Goal: Task Accomplishment & Management: Use online tool/utility

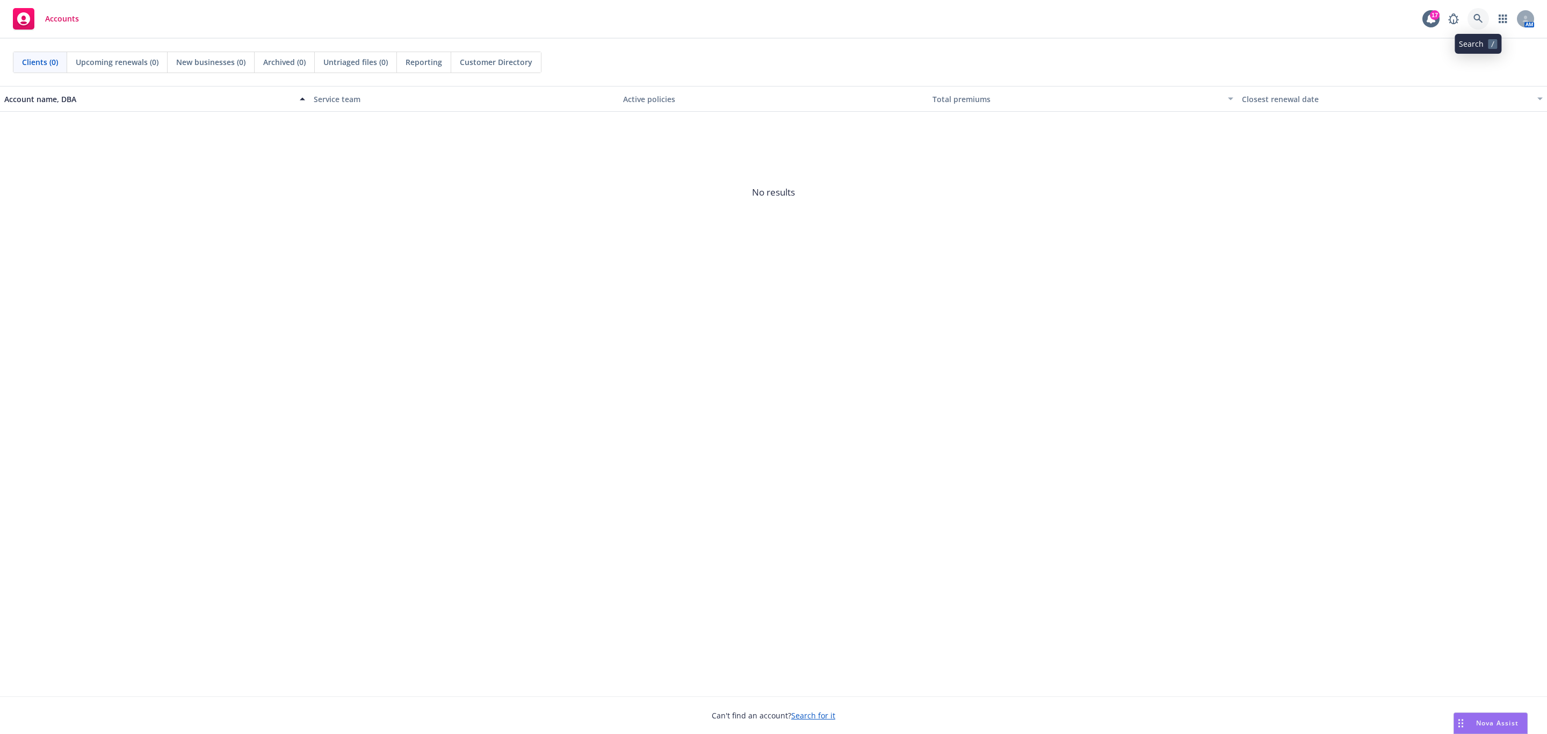
click at [771, 10] on link at bounding box center [1478, 18] width 21 height 21
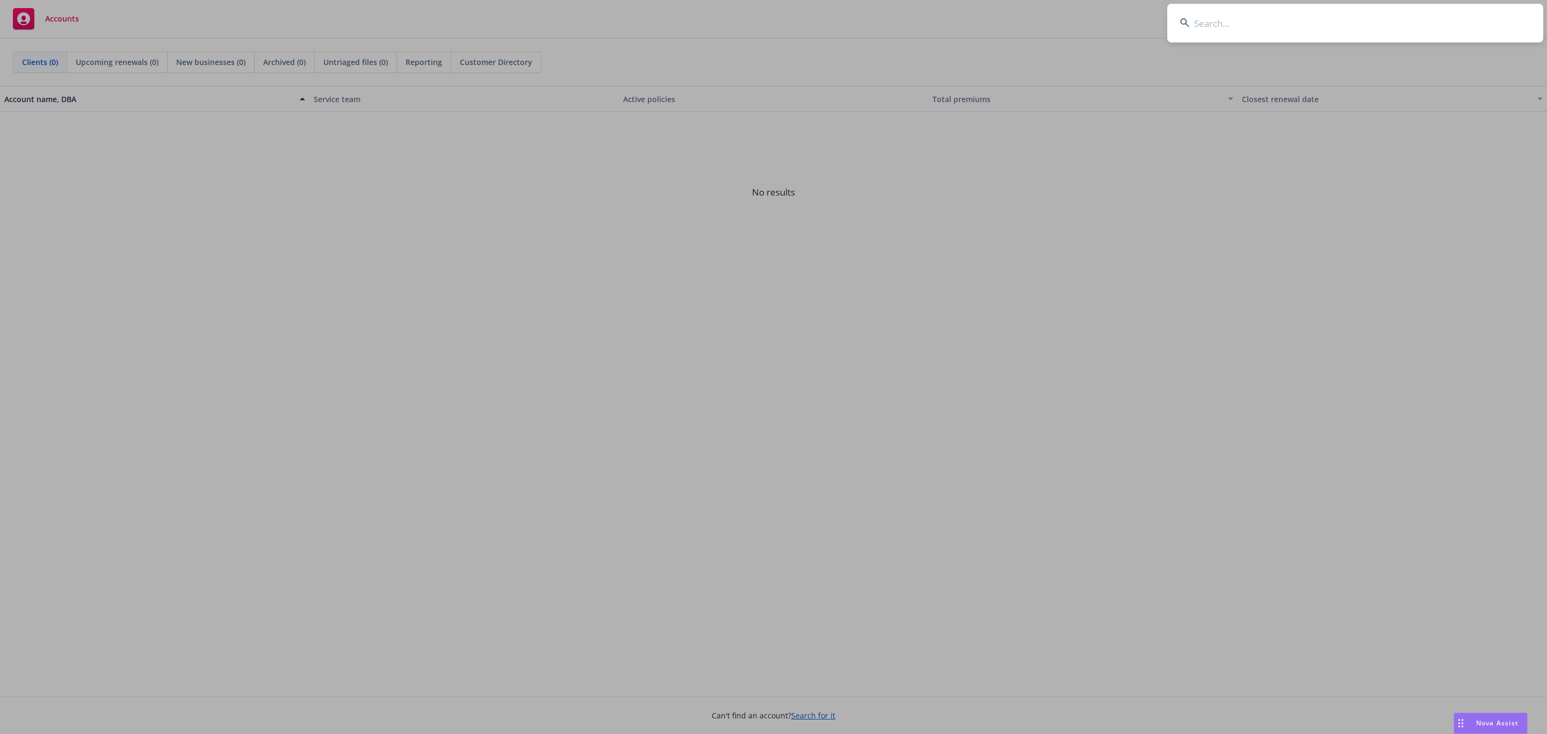
click at [771, 21] on input at bounding box center [1355, 23] width 376 height 39
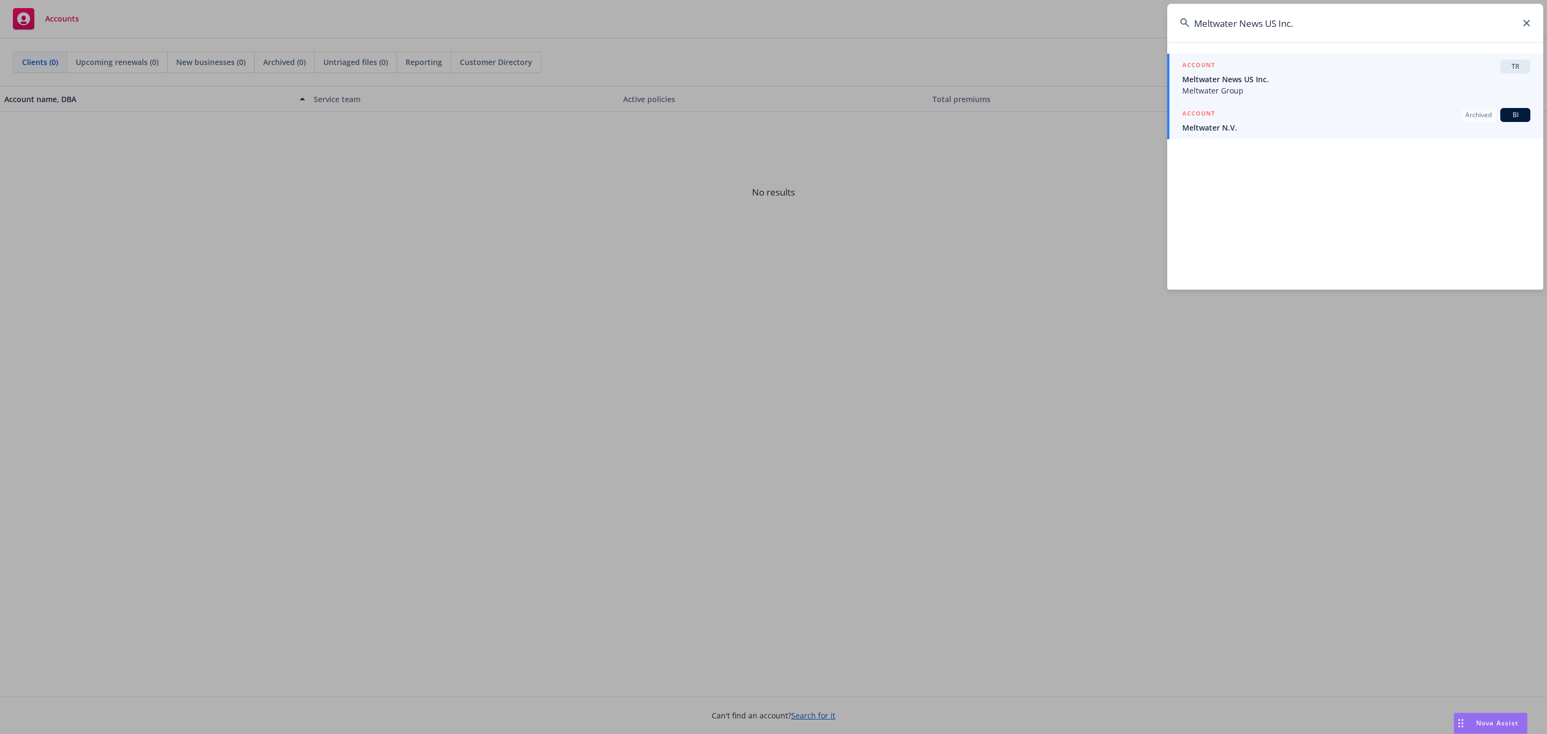
type input "Meltwater News US Inc."
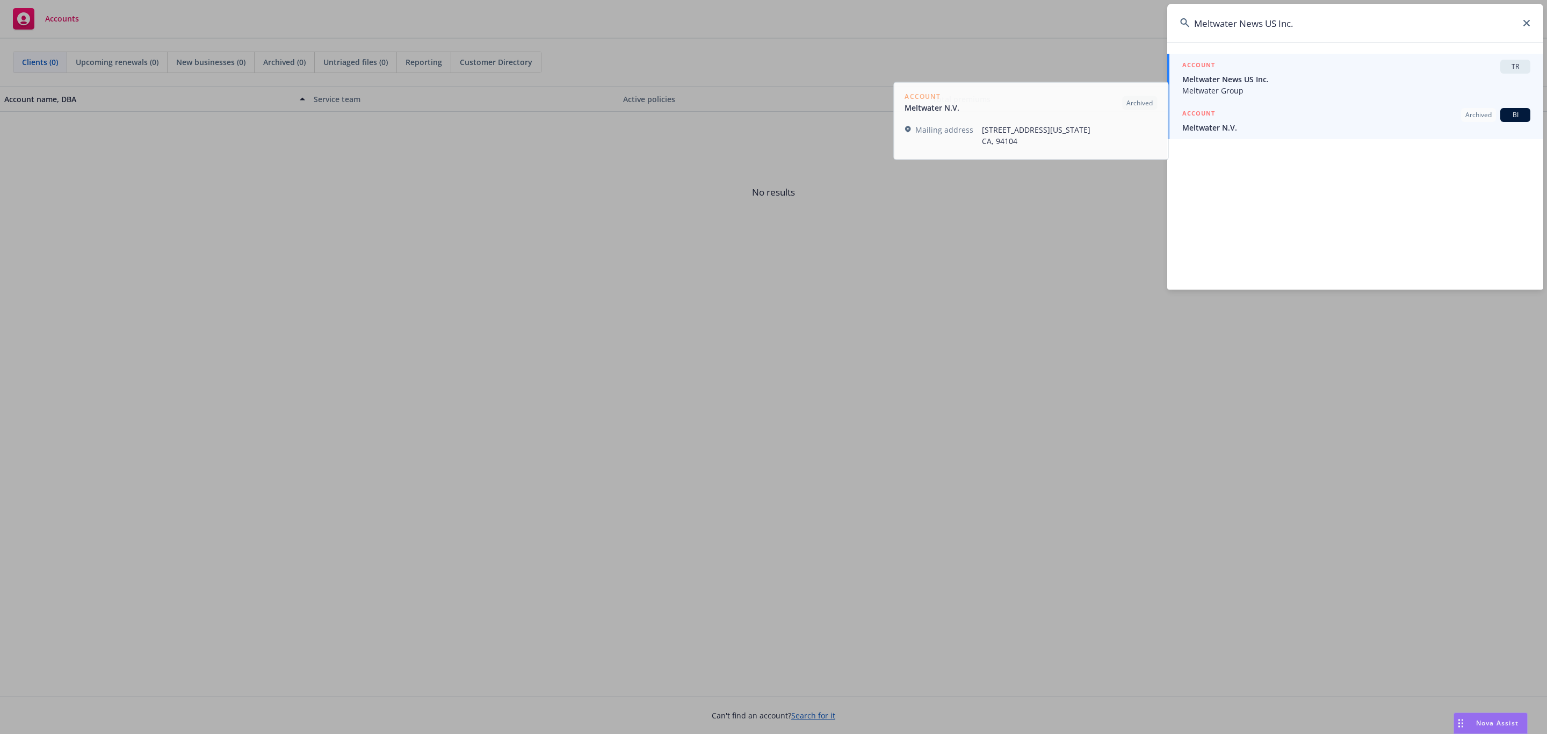
click at [771, 86] on li "ACCOUNT TR Meltwater News US Inc. Meltwater Group" at bounding box center [1355, 78] width 376 height 48
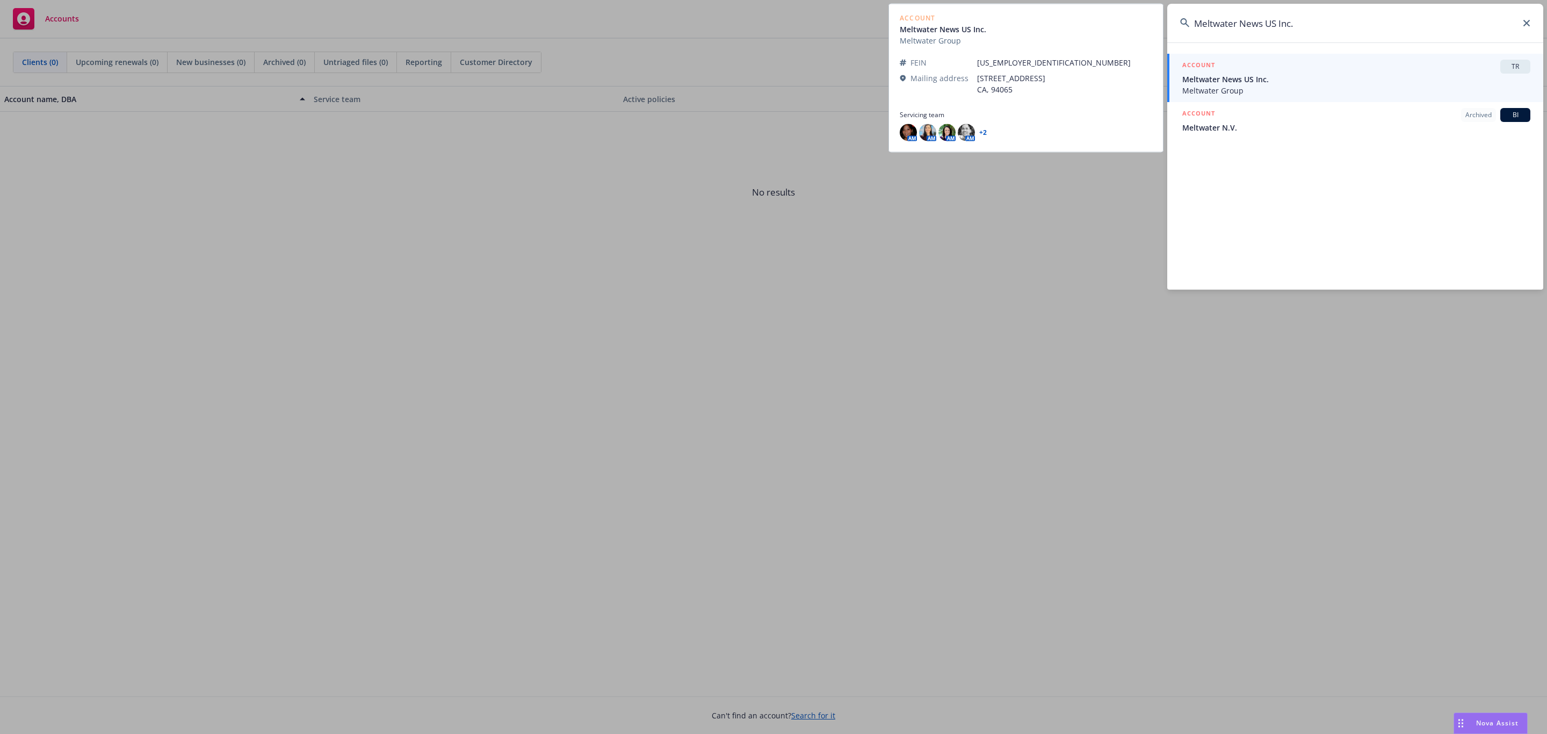
click at [771, 86] on span "Meltwater Group" at bounding box center [1356, 90] width 348 height 11
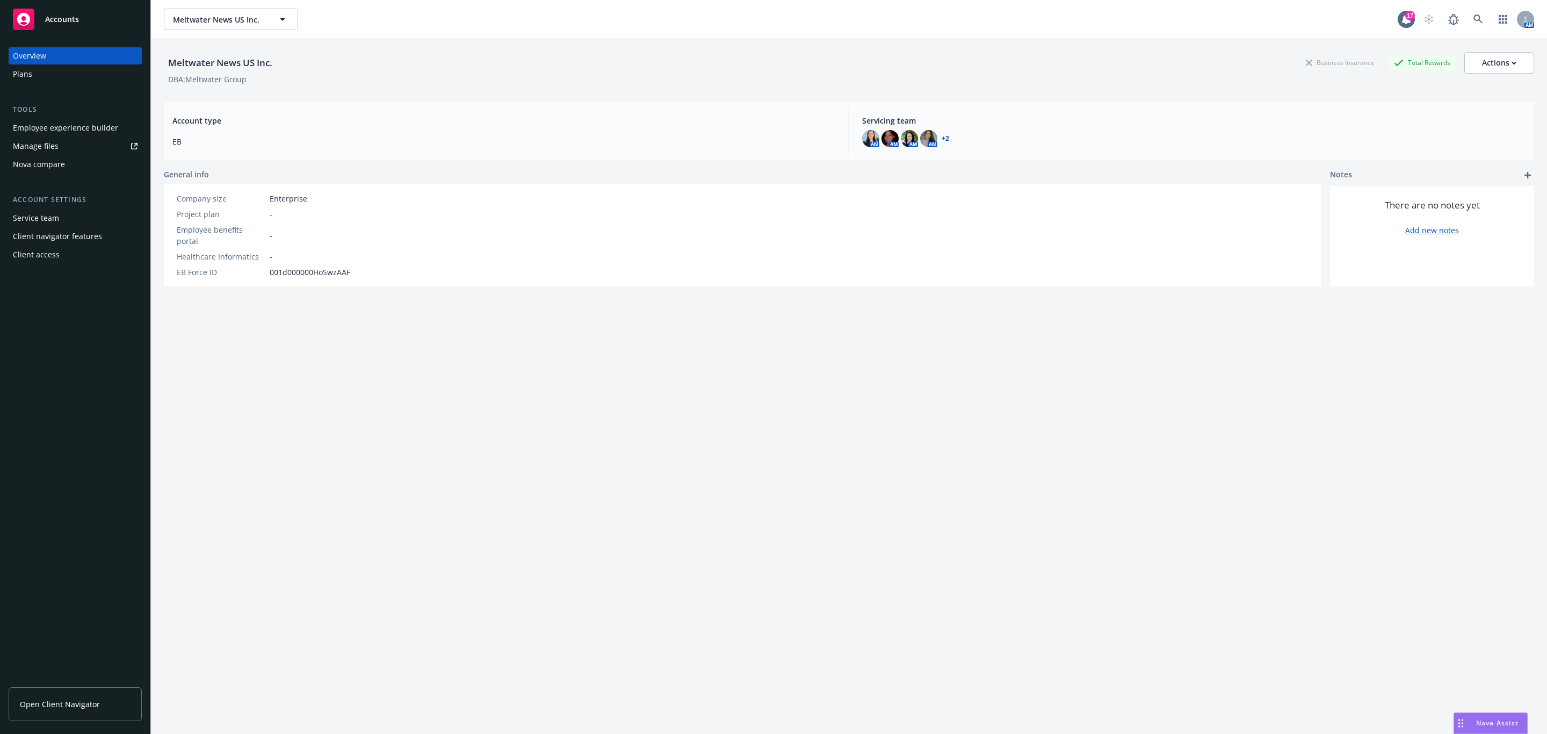
click at [39, 132] on div "Employee experience builder" at bounding box center [65, 127] width 105 height 17
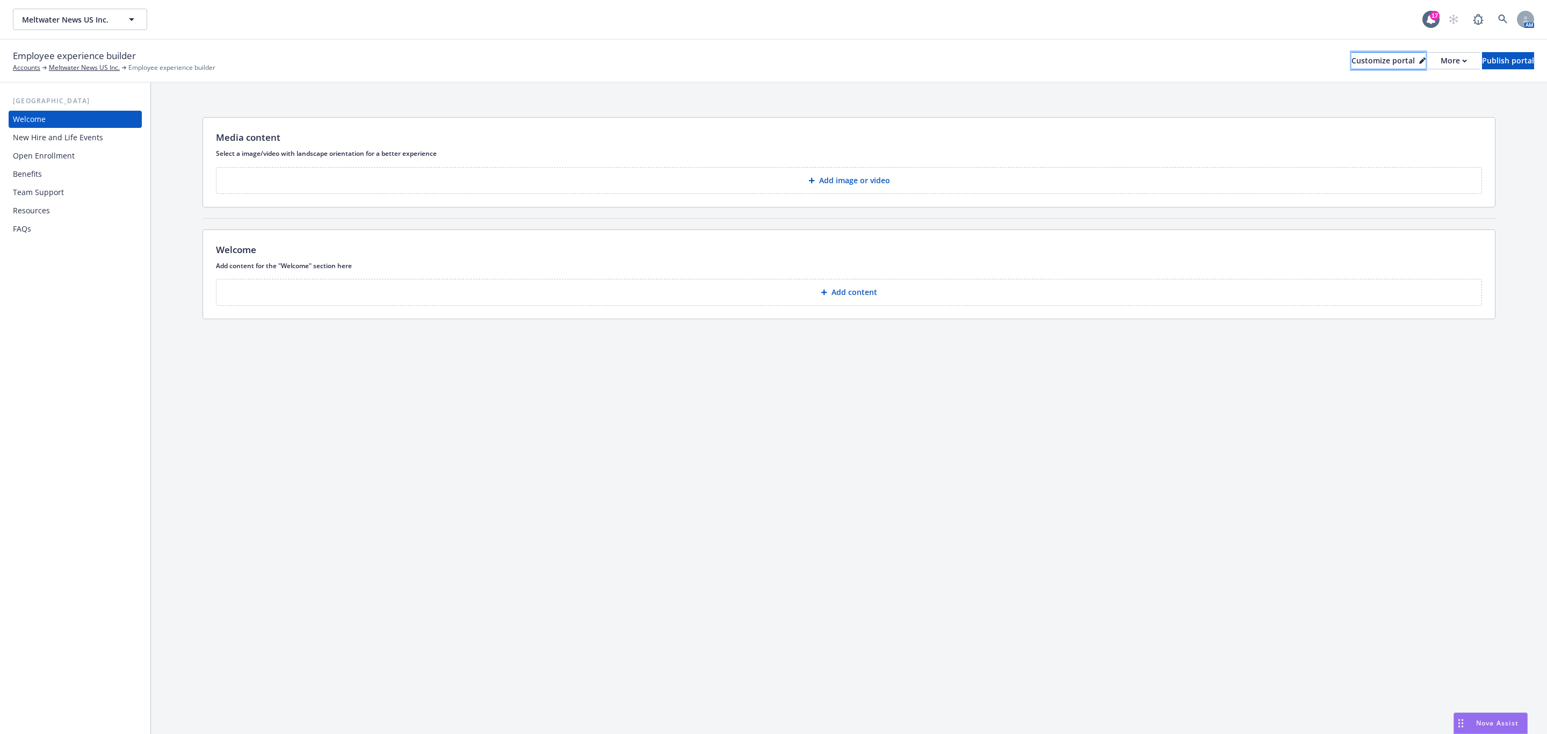
click at [1352, 60] on button "Customize portal" at bounding box center [1389, 60] width 74 height 17
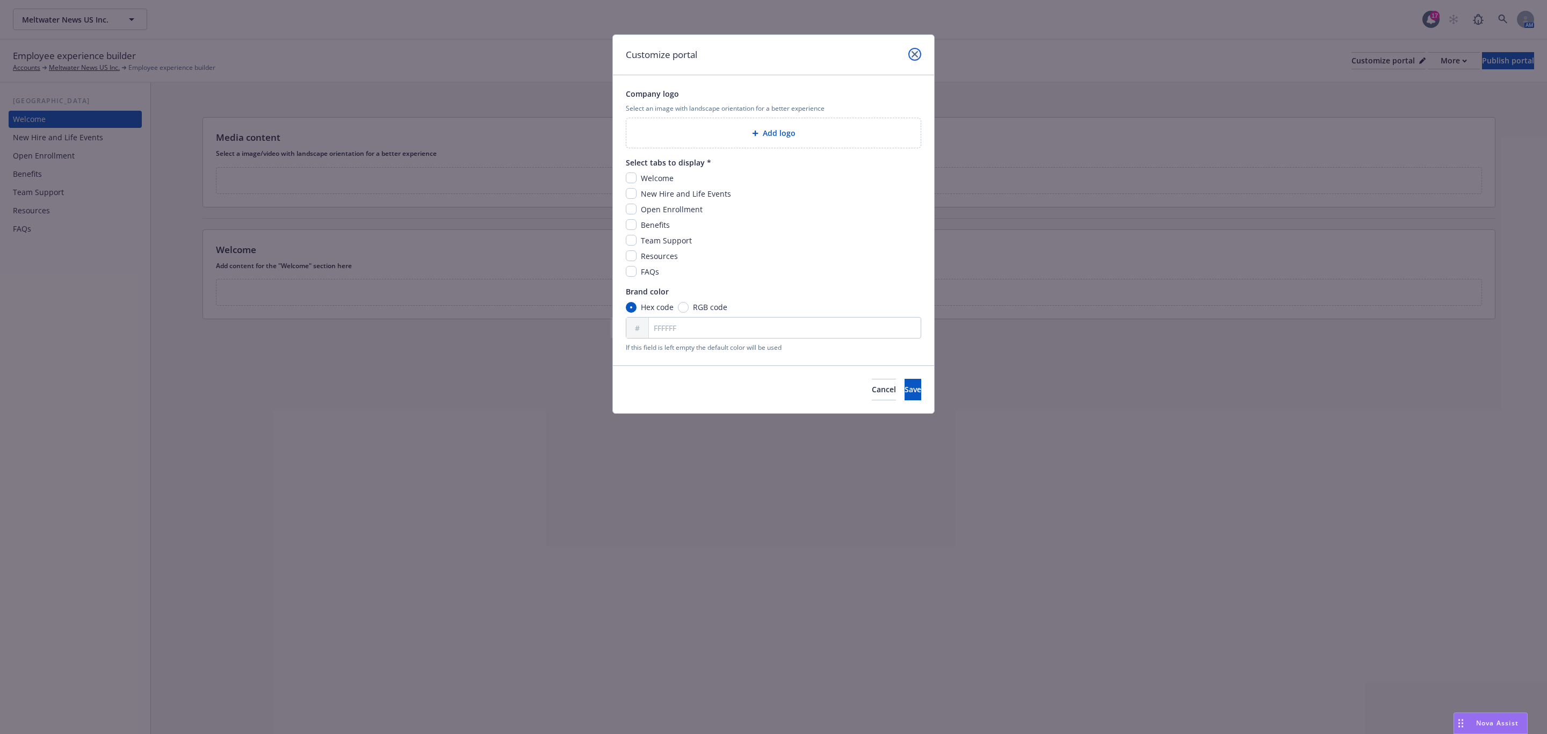
click at [914, 52] on icon "close" at bounding box center [915, 54] width 6 height 6
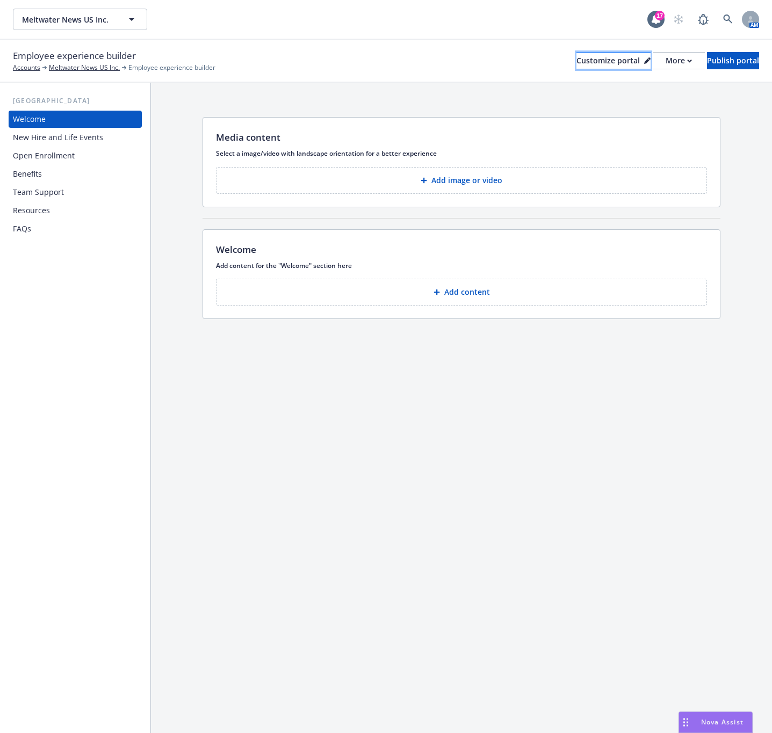
click at [576, 68] on div "Customize portal" at bounding box center [613, 61] width 74 height 16
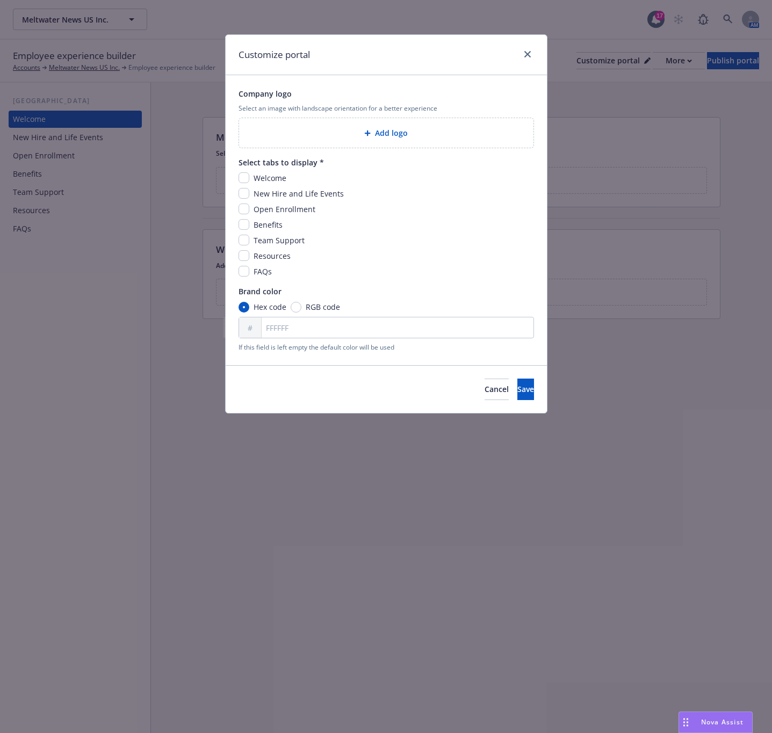
click at [268, 178] on span "Welcome" at bounding box center [270, 178] width 33 height 10
drag, startPoint x: 242, startPoint y: 175, endPoint x: 246, endPoint y: 187, distance: 13.4
click at [242, 176] on input "checkbox" at bounding box center [244, 177] width 11 height 11
checkbox input "true"
click at [247, 195] on input "checkbox" at bounding box center [244, 193] width 11 height 11
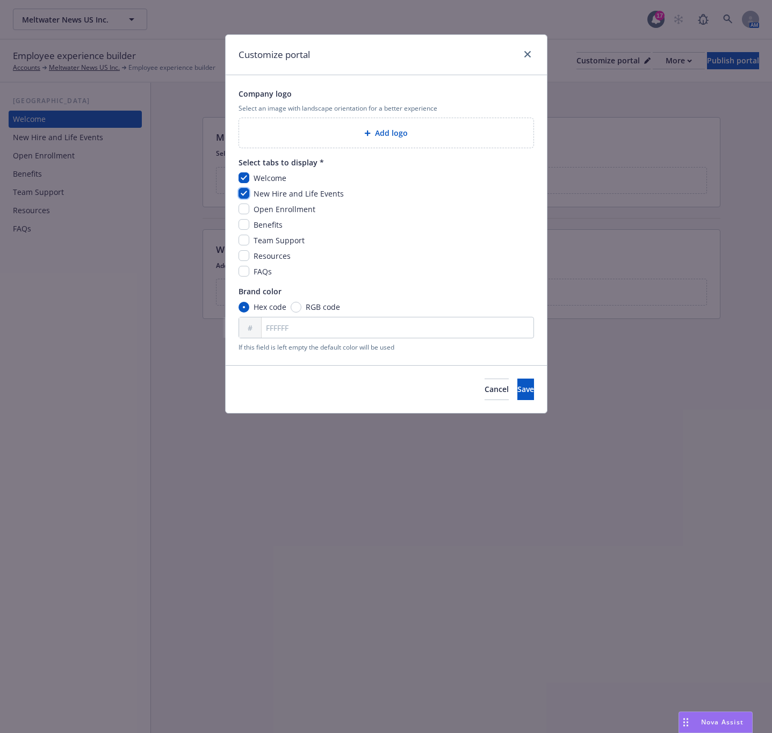
checkbox input "true"
drag, startPoint x: 246, startPoint y: 226, endPoint x: 246, endPoint y: 255, distance: 28.5
click at [245, 227] on input "checkbox" at bounding box center [244, 224] width 11 height 11
checkbox input "true"
click at [242, 242] on input "checkbox" at bounding box center [244, 240] width 11 height 11
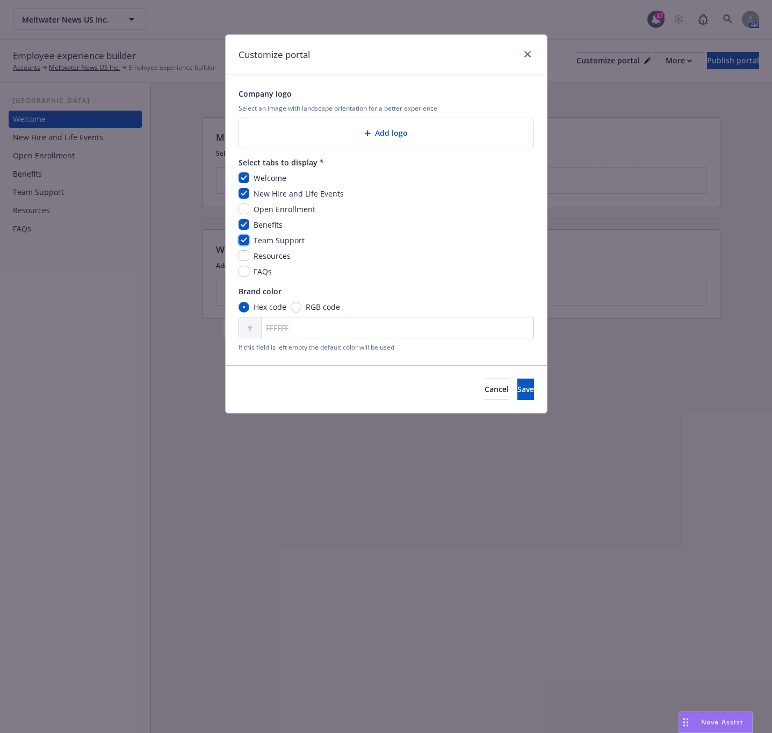
checkbox input "true"
drag, startPoint x: 243, startPoint y: 258, endPoint x: 242, endPoint y: 268, distance: 9.8
click at [242, 258] on input "checkbox" at bounding box center [244, 255] width 11 height 11
checkbox input "true"
click at [242, 269] on input "checkbox" at bounding box center [244, 271] width 11 height 11
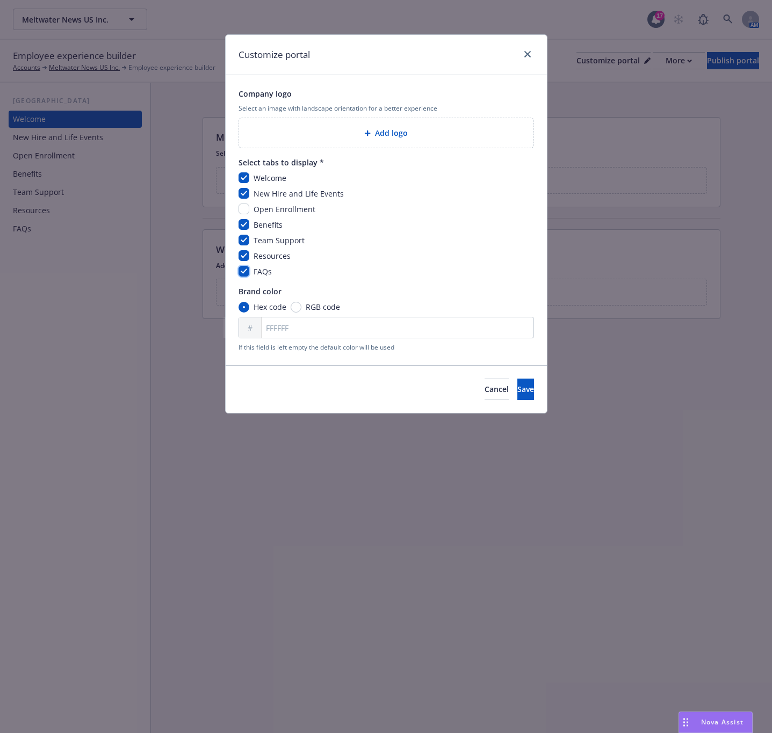
checkbox input "true"
click at [517, 392] on span "Save" at bounding box center [525, 389] width 17 height 10
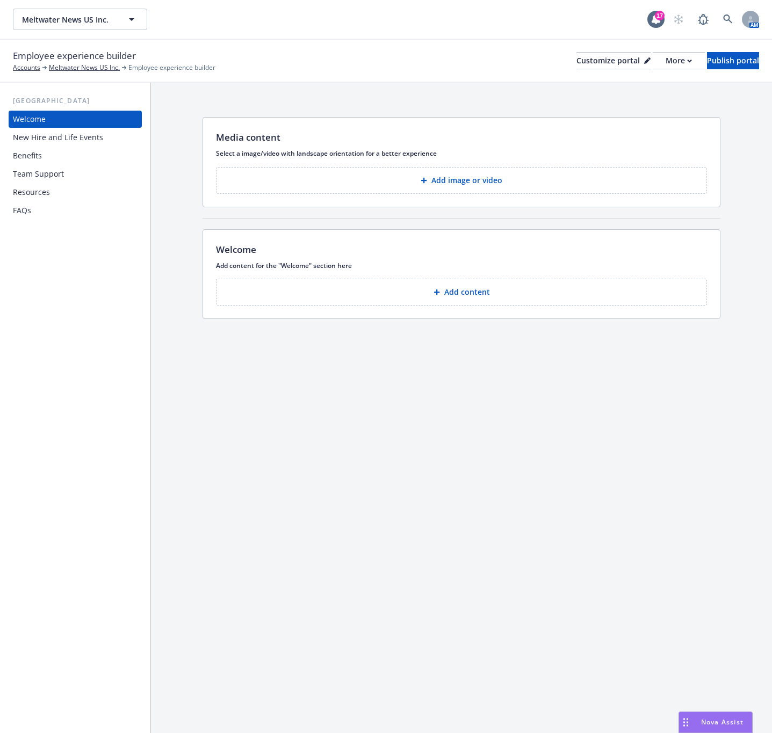
click at [396, 183] on button "Add image or video" at bounding box center [461, 180] width 491 height 27
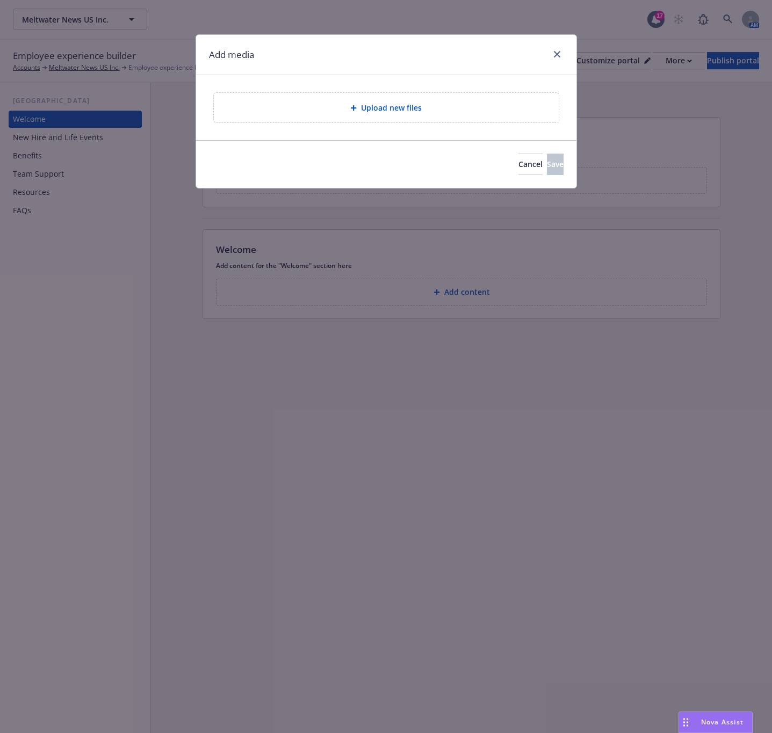
click at [445, 115] on div "Upload new files" at bounding box center [386, 108] width 345 height 30
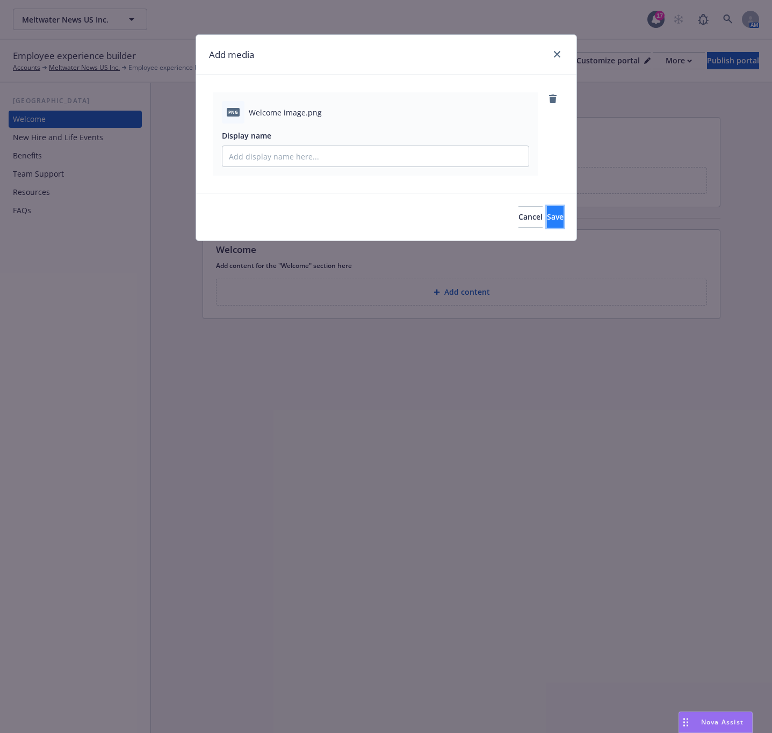
click at [550, 221] on button "Save" at bounding box center [555, 216] width 17 height 21
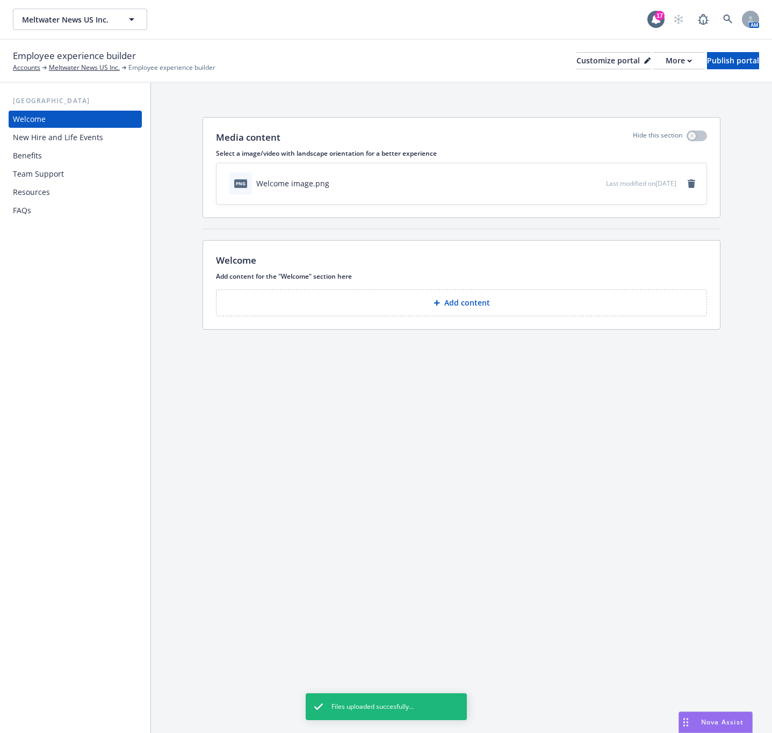
click at [329, 292] on button "Add content" at bounding box center [461, 303] width 491 height 27
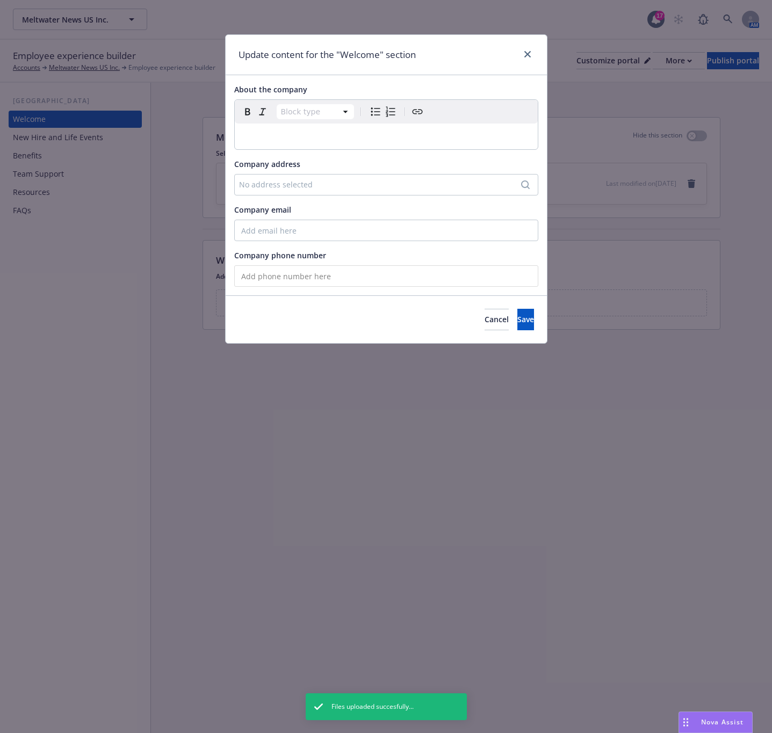
select select "paragraph"
click at [337, 143] on p "editable markdown" at bounding box center [386, 136] width 290 height 13
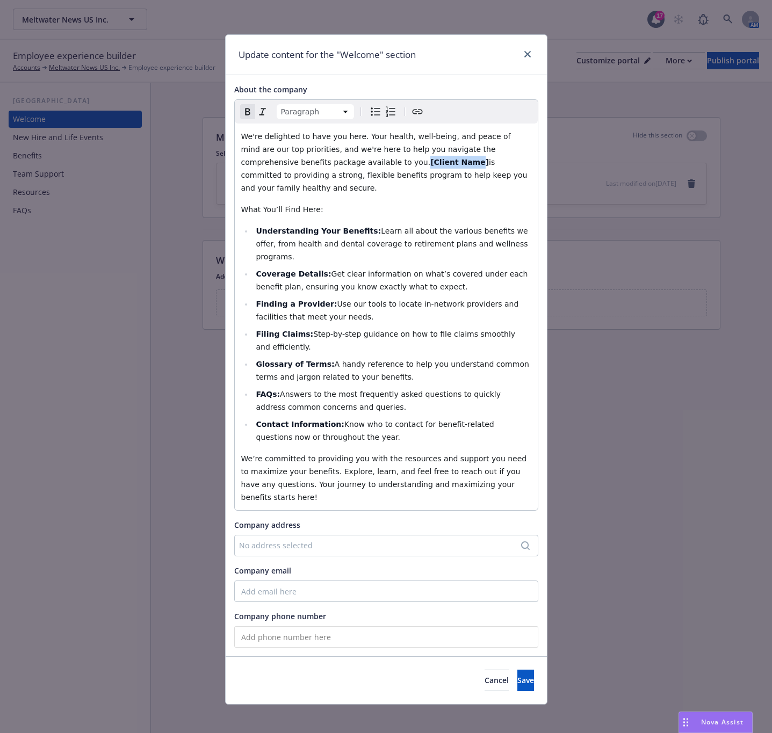
drag, startPoint x: 345, startPoint y: 165, endPoint x: 298, endPoint y: 164, distance: 46.7
click at [430, 164] on strong "[Client Name]" at bounding box center [459, 162] width 59 height 9
select select
click at [452, 300] on span "Use our tools to locate in-network providers and facilities that meet your need…" at bounding box center [388, 310] width 265 height 21
click at [284, 581] on input "Company email" at bounding box center [386, 591] width 304 height 21
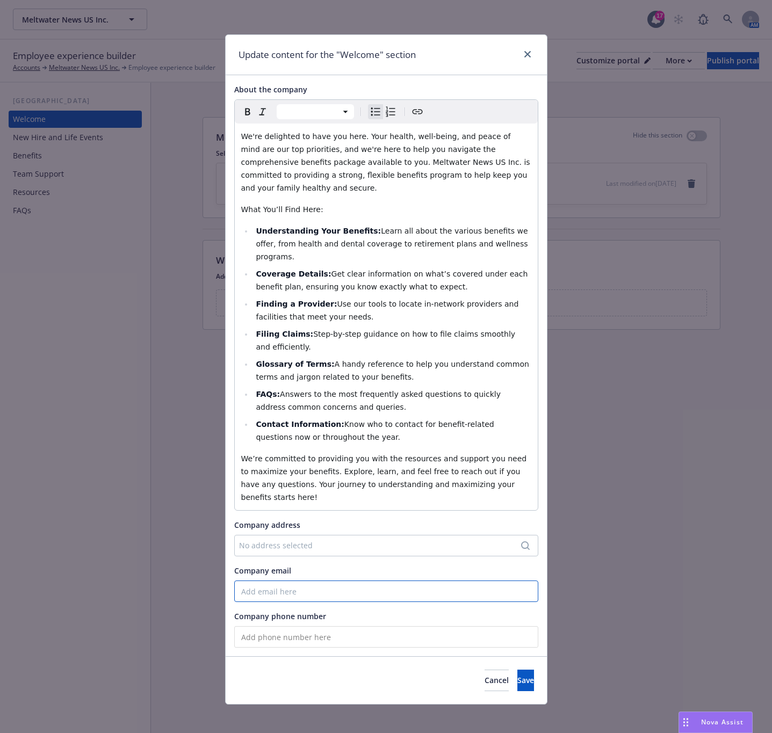
paste input "[EMAIL_ADDRESS][DOMAIN_NAME]"
type input "[EMAIL_ADDRESS][DOMAIN_NAME]"
click at [311, 626] on input "tel" at bounding box center [386, 636] width 304 height 21
paste input "[PHONE_NUMBER]"
type input "[PHONE_NUMBER]"
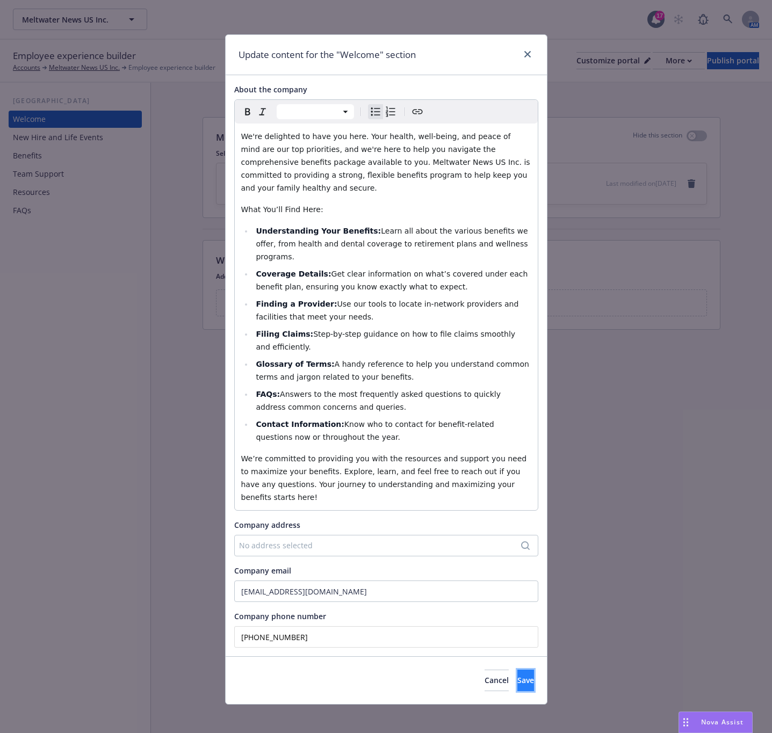
click at [517, 675] on span "Save" at bounding box center [525, 680] width 17 height 10
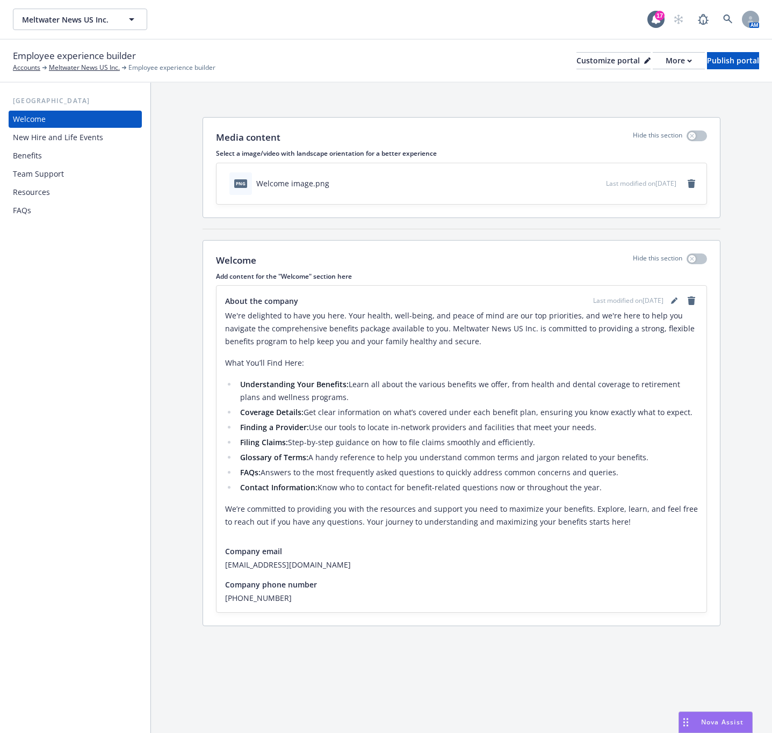
click at [54, 139] on div "New Hire and Life Events" at bounding box center [58, 137] width 90 height 17
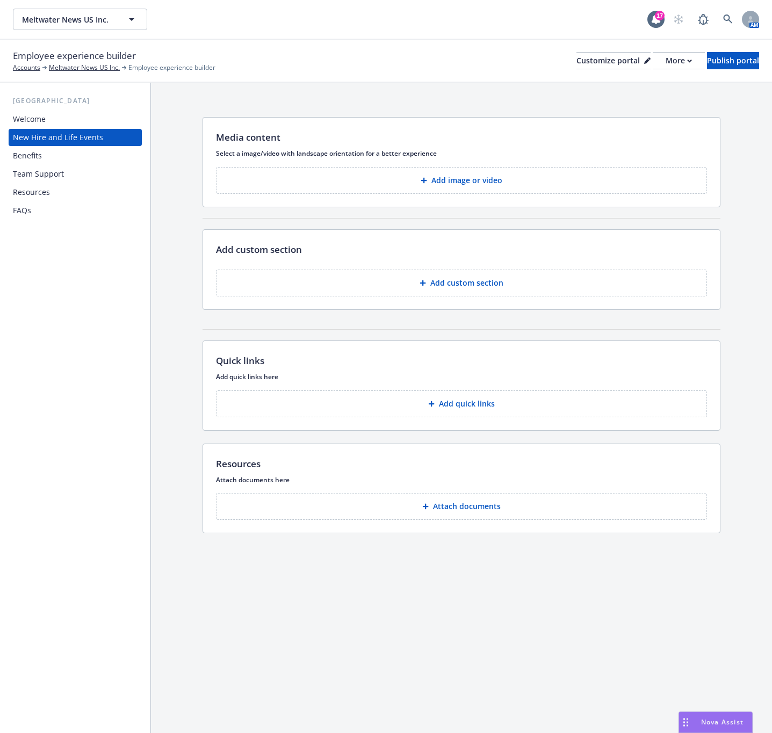
click at [405, 183] on button "Add image or video" at bounding box center [461, 180] width 491 height 27
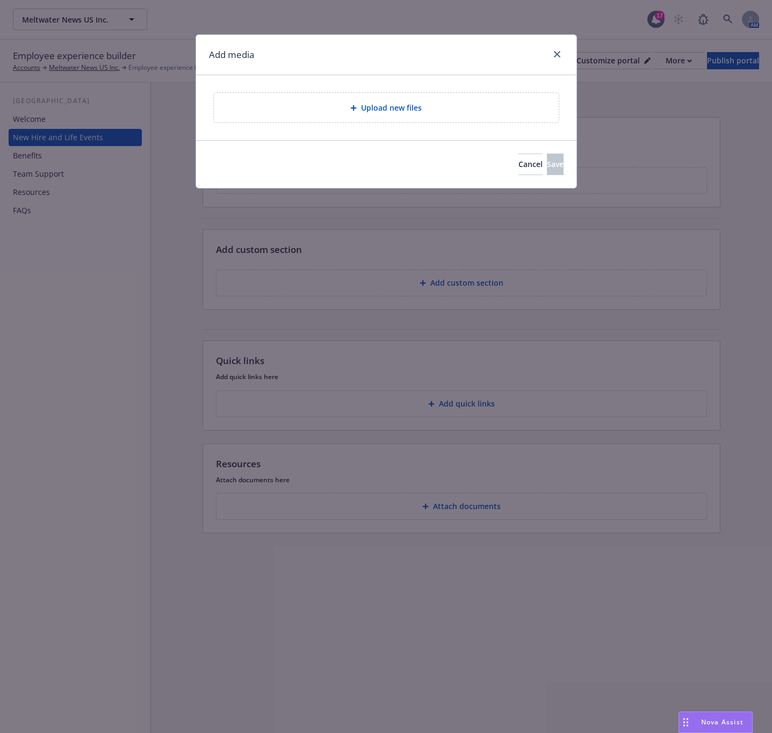
click at [405, 121] on div "Upload new files" at bounding box center [386, 108] width 345 height 30
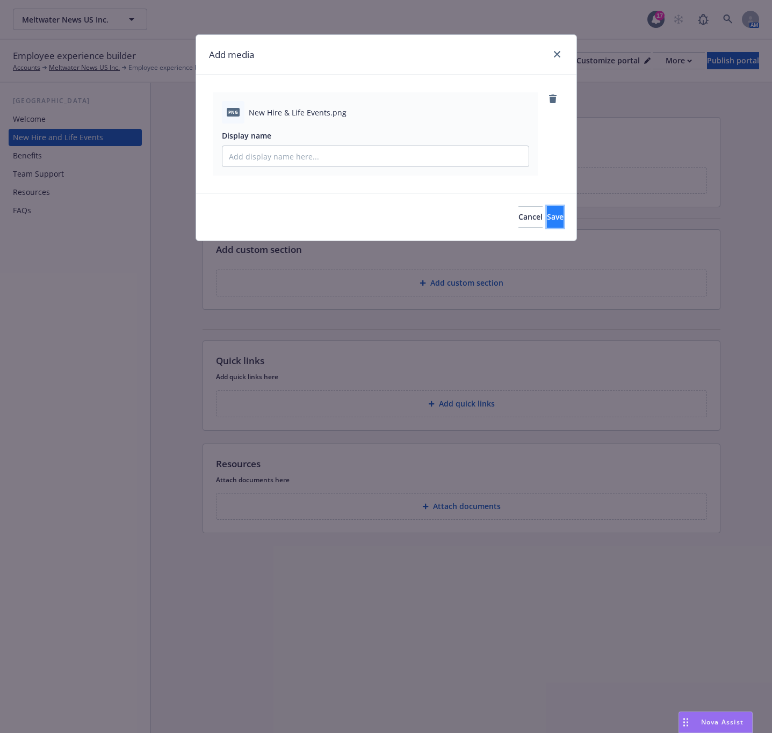
click at [547, 218] on button "Save" at bounding box center [555, 216] width 17 height 21
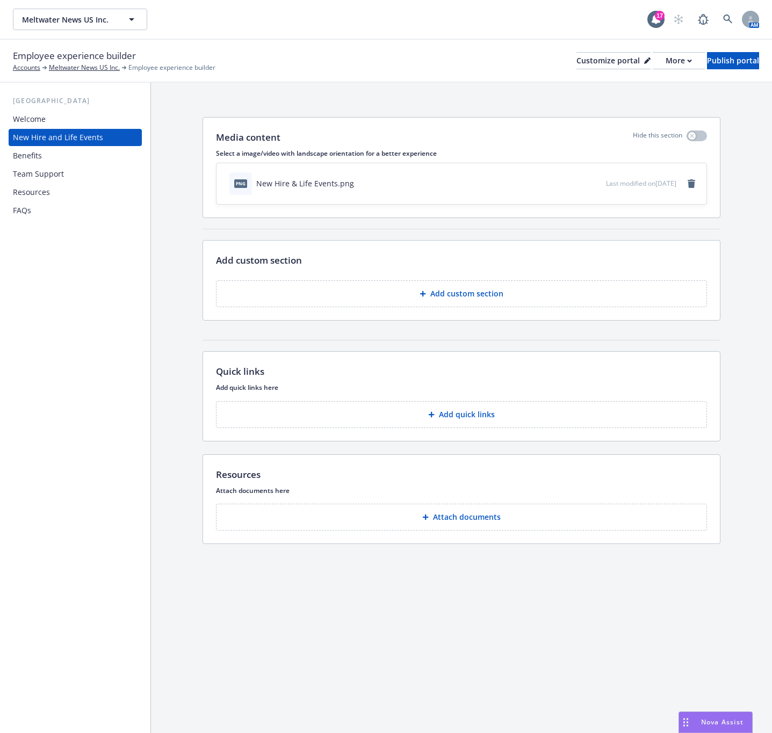
click at [438, 292] on p "Add custom section" at bounding box center [466, 293] width 73 height 11
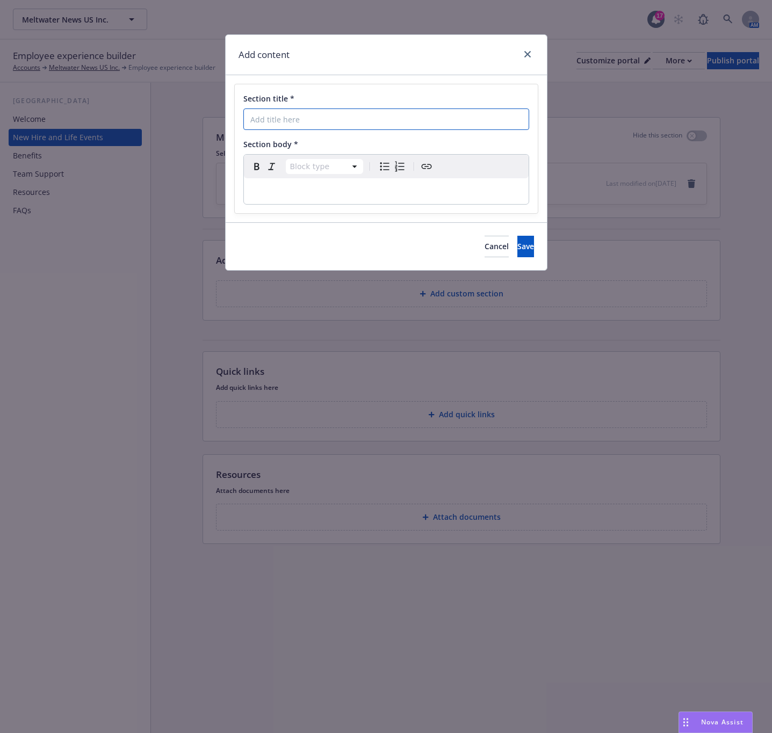
click at [304, 121] on input "Section title *" at bounding box center [386, 119] width 286 height 21
paste input "New Hire Employee To-Do List"
type input "New Hire Employee To-Do List"
select select "paragraph"
click at [379, 197] on p "editable markdown" at bounding box center [386, 191] width 272 height 13
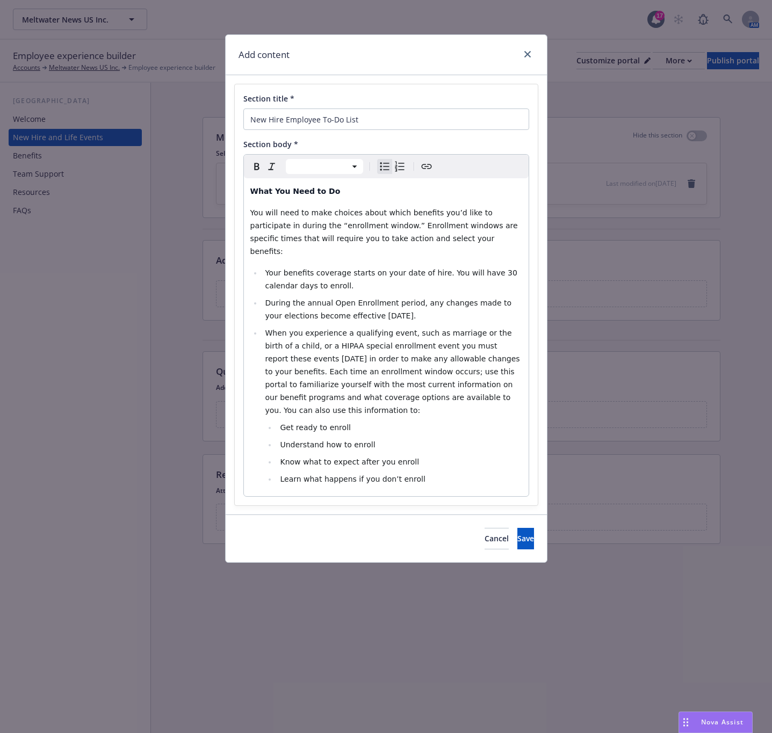
click at [479, 438] on li "Understand how to enroll" at bounding box center [399, 444] width 245 height 13
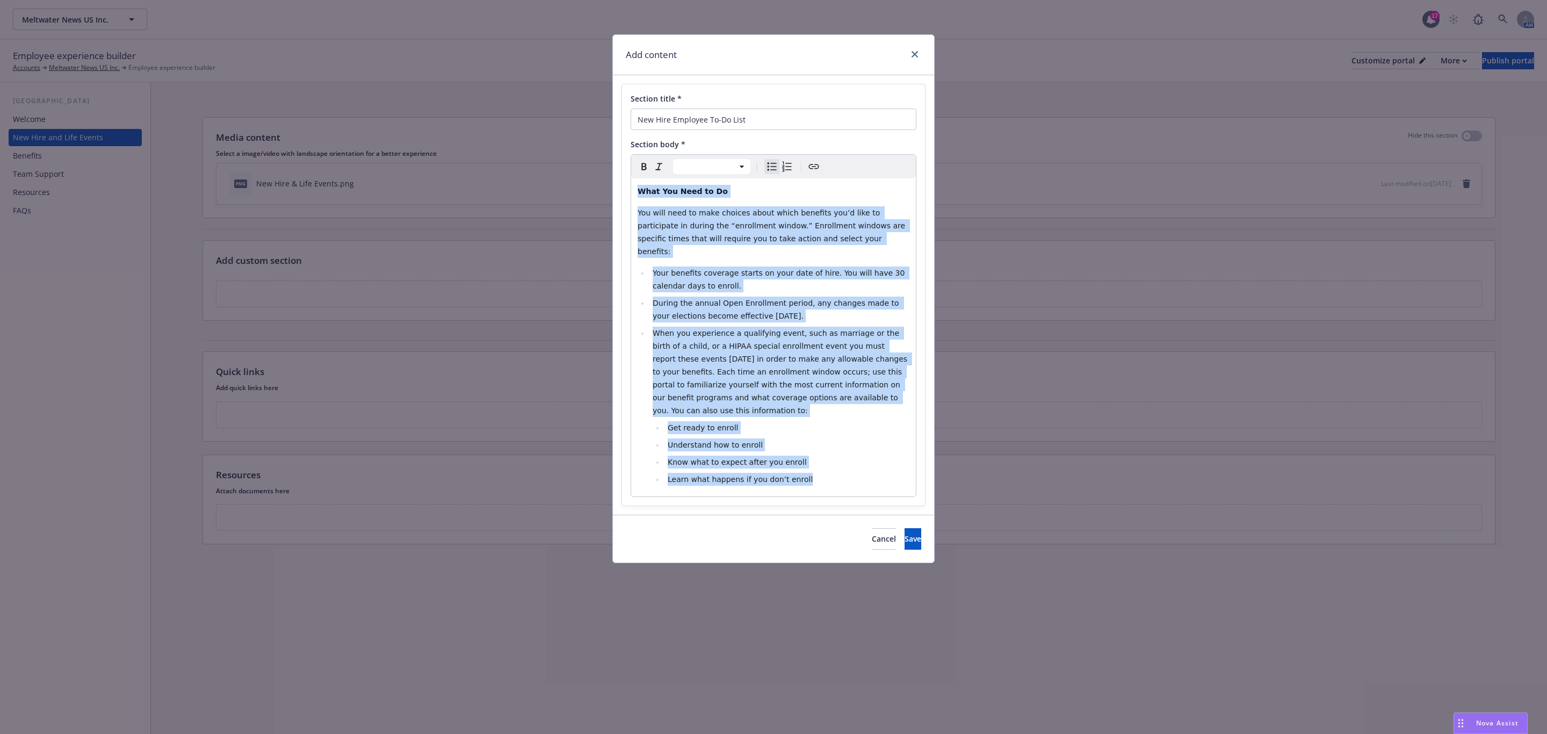
drag, startPoint x: 812, startPoint y: 453, endPoint x: 578, endPoint y: 190, distance: 352.3
click at [578, 190] on div "Add content Section title * New Hire Employee To-Do List Section body * Paragra…" at bounding box center [773, 367] width 1547 height 734
select select "paragraph"
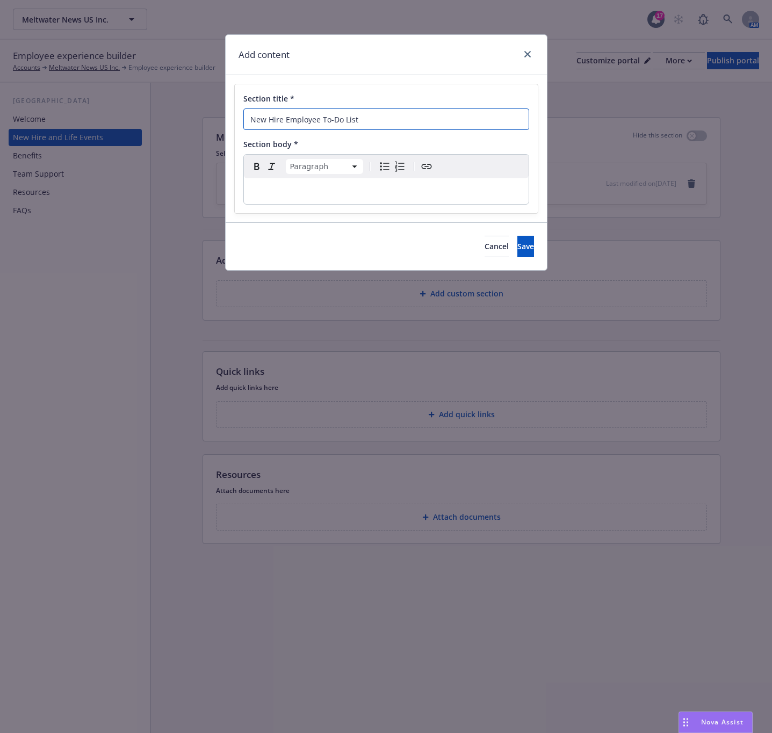
drag, startPoint x: 381, startPoint y: 121, endPoint x: 136, endPoint y: 110, distance: 245.2
click at [136, 110] on div "Add content Section title * New Hire Employee To-Do List Section body * Paragra…" at bounding box center [386, 366] width 772 height 733
paste input "Employee & Dependent Eligibility"
type input "Employee & Dependent Eligibility"
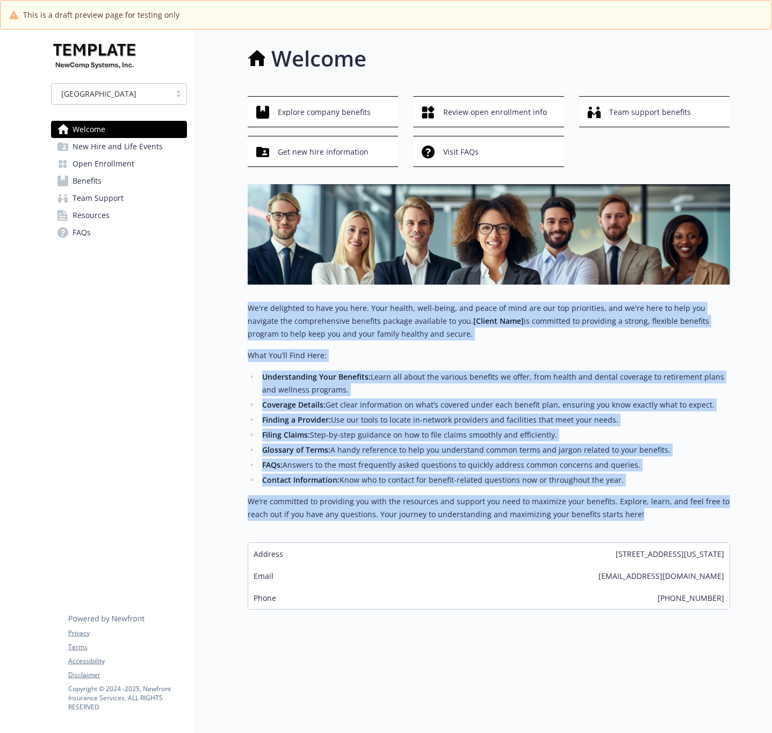
drag, startPoint x: 639, startPoint y: 514, endPoint x: 247, endPoint y: 299, distance: 447.5
click at [247, 299] on div "Welcome Explore company benefits Review open enrollment info Team support benef…" at bounding box center [463, 326] width 534 height 593
copy div "We're delighted to have you here. Your health, well-being, and peace of mind ar…"
click at [116, 143] on span "New Hire and Life Events" at bounding box center [118, 146] width 90 height 17
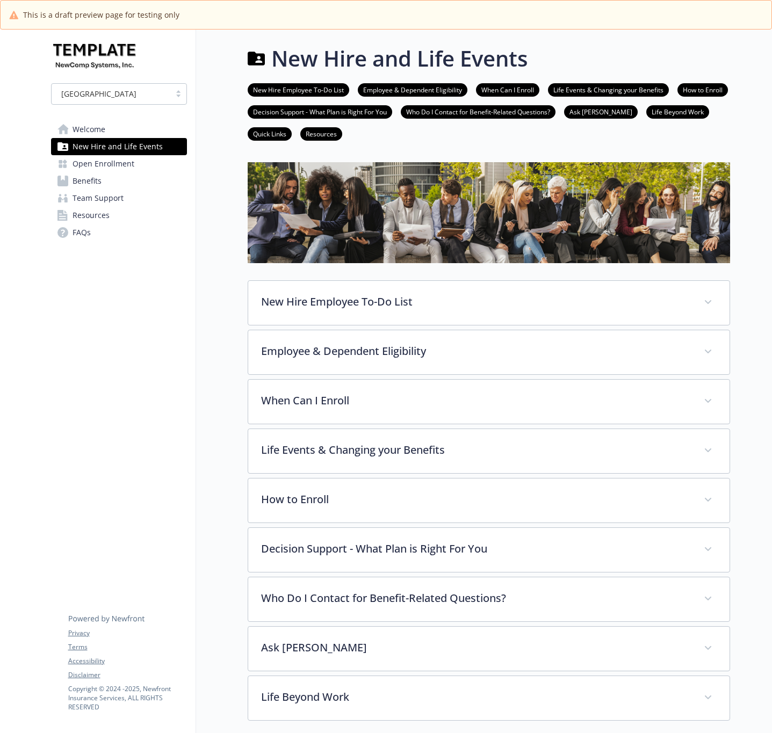
click at [126, 337] on div "USA Welcome New Hire and Life Events Open Enrollment Benefits Team Support Reso…" at bounding box center [119, 520] width 154 height 980
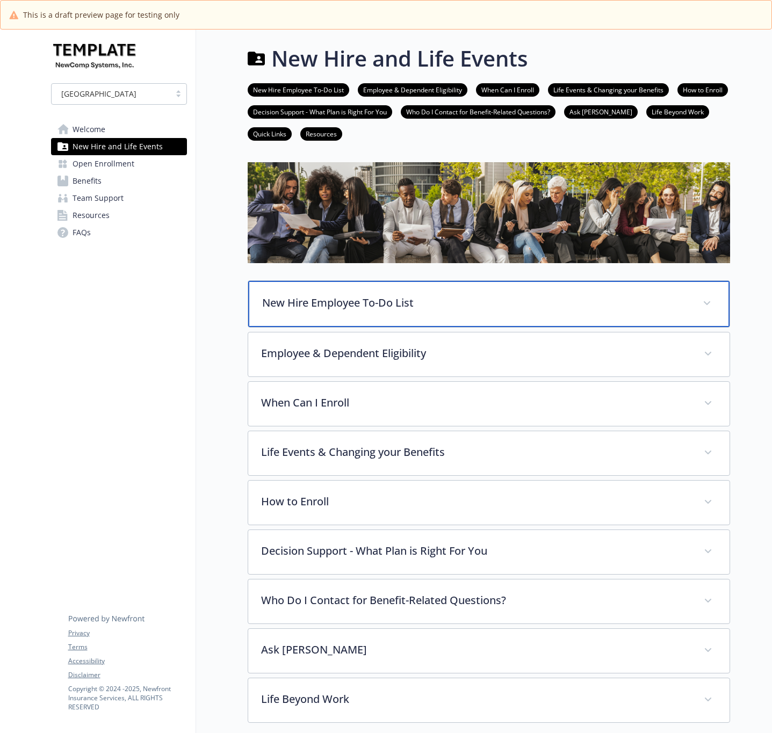
click at [304, 305] on p "New Hire Employee To-Do List" at bounding box center [476, 303] width 428 height 16
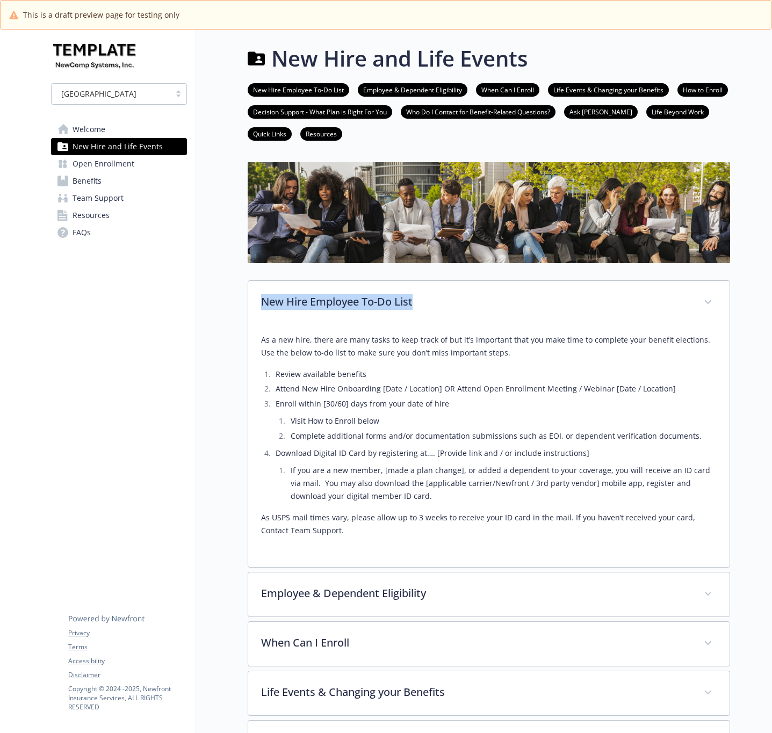
drag, startPoint x: 247, startPoint y: 308, endPoint x: 429, endPoint y: 303, distance: 181.7
click at [429, 303] on div "New Hire Employee To-Do List As a new hire, there are many tasks to keep track …" at bounding box center [489, 424] width 482 height 288
copy p "New Hire Employee To-Do List"
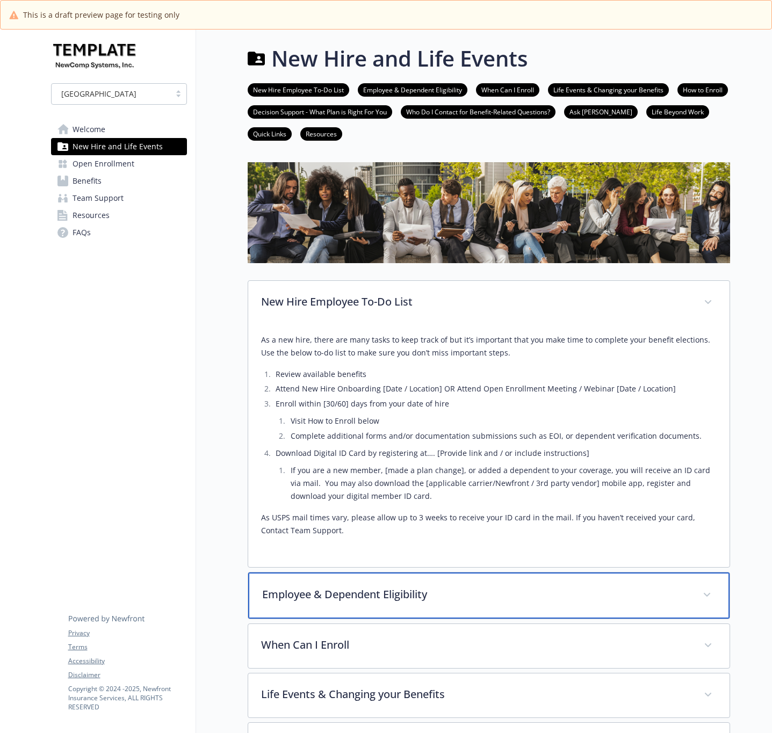
click at [417, 595] on p "Employee & Dependent Eligibility" at bounding box center [476, 595] width 428 height 16
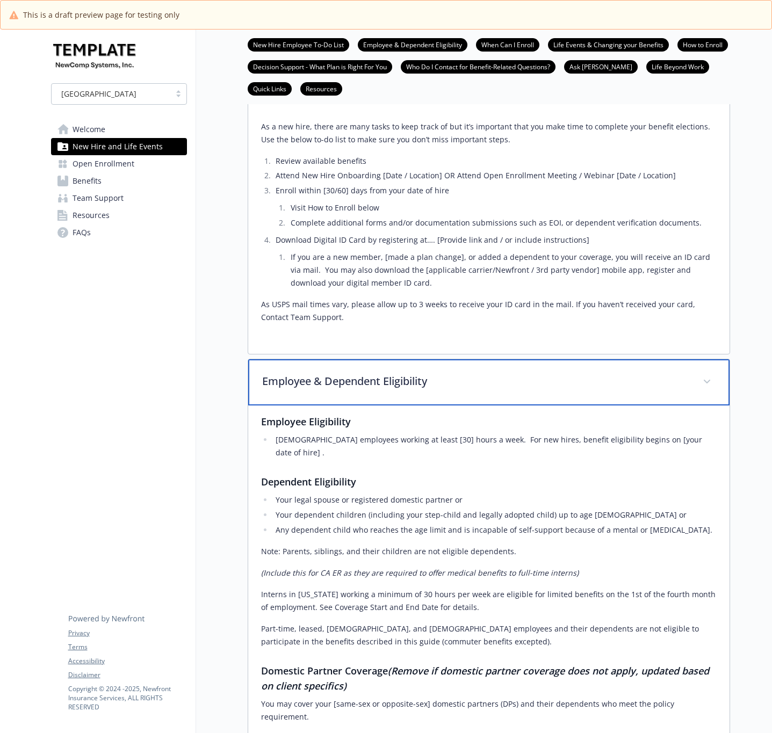
scroll to position [242, 0]
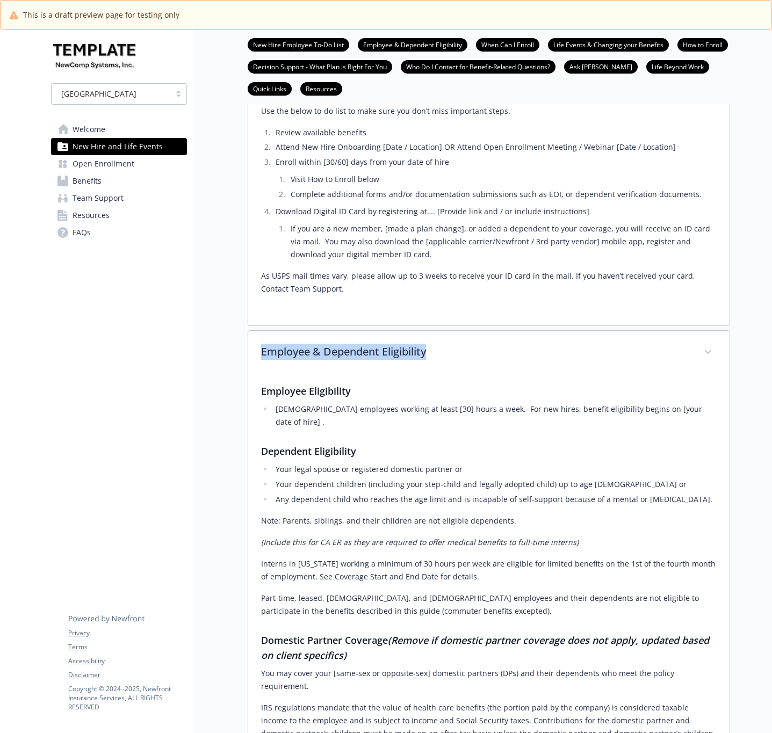
drag, startPoint x: 247, startPoint y: 363, endPoint x: 481, endPoint y: 366, distance: 233.7
click at [481, 366] on div "Employee & Dependent Eligibility Employee Eligibility Full time employees worki…" at bounding box center [489, 747] width 482 height 834
copy p "Employee & Dependent Eligibility"
